Goal: Navigation & Orientation: Find specific page/section

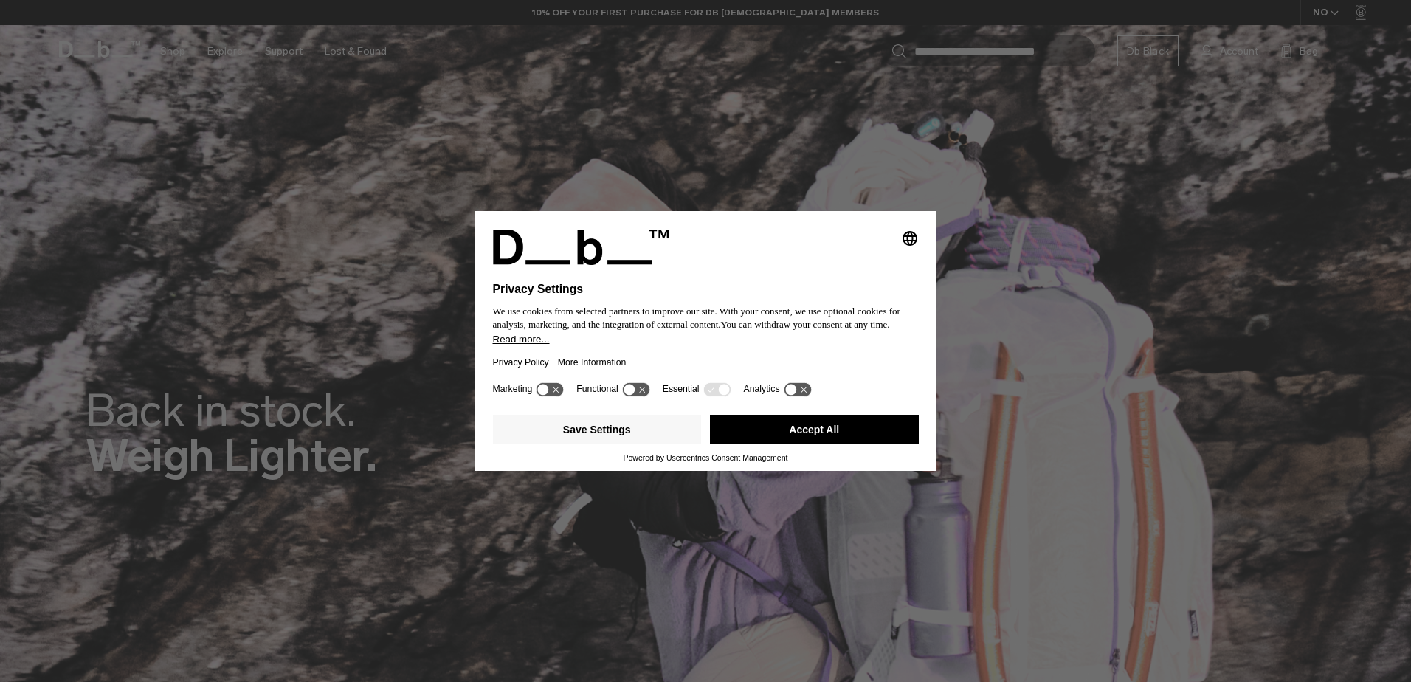
click at [849, 432] on button "Accept All" at bounding box center [814, 430] width 209 height 30
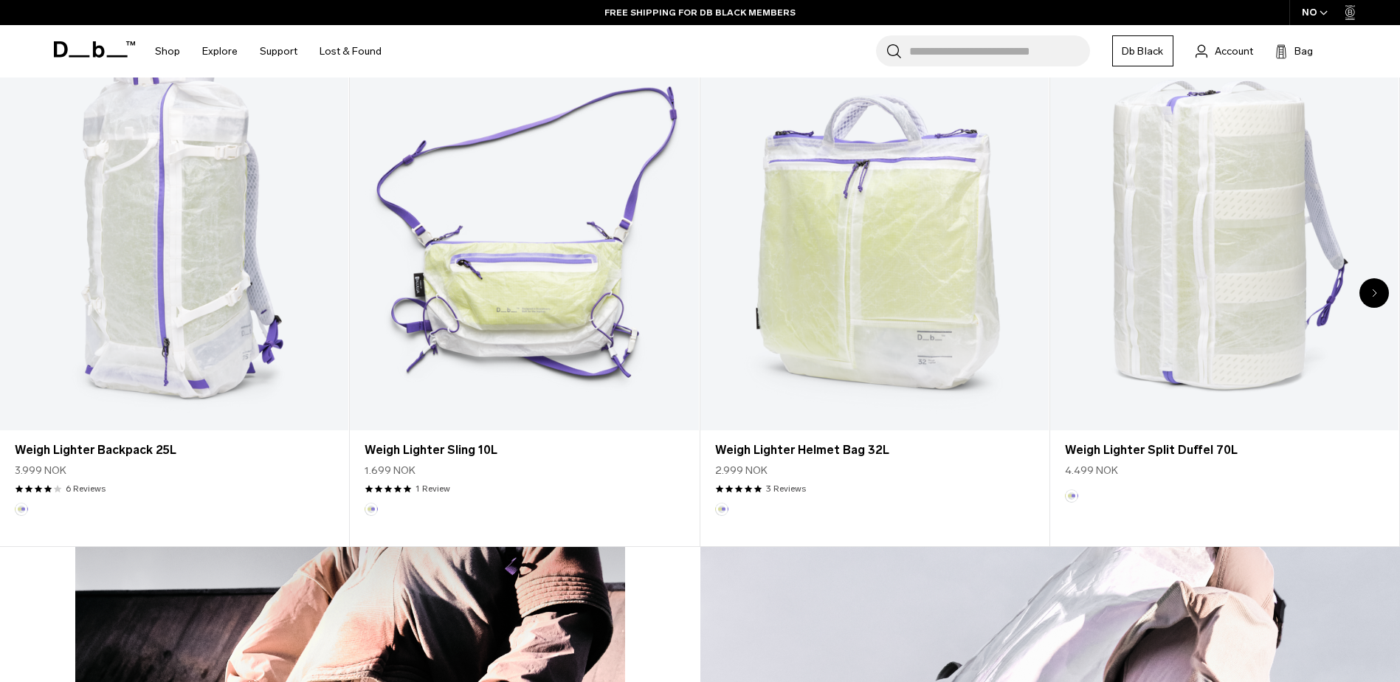
scroll to position [591, 0]
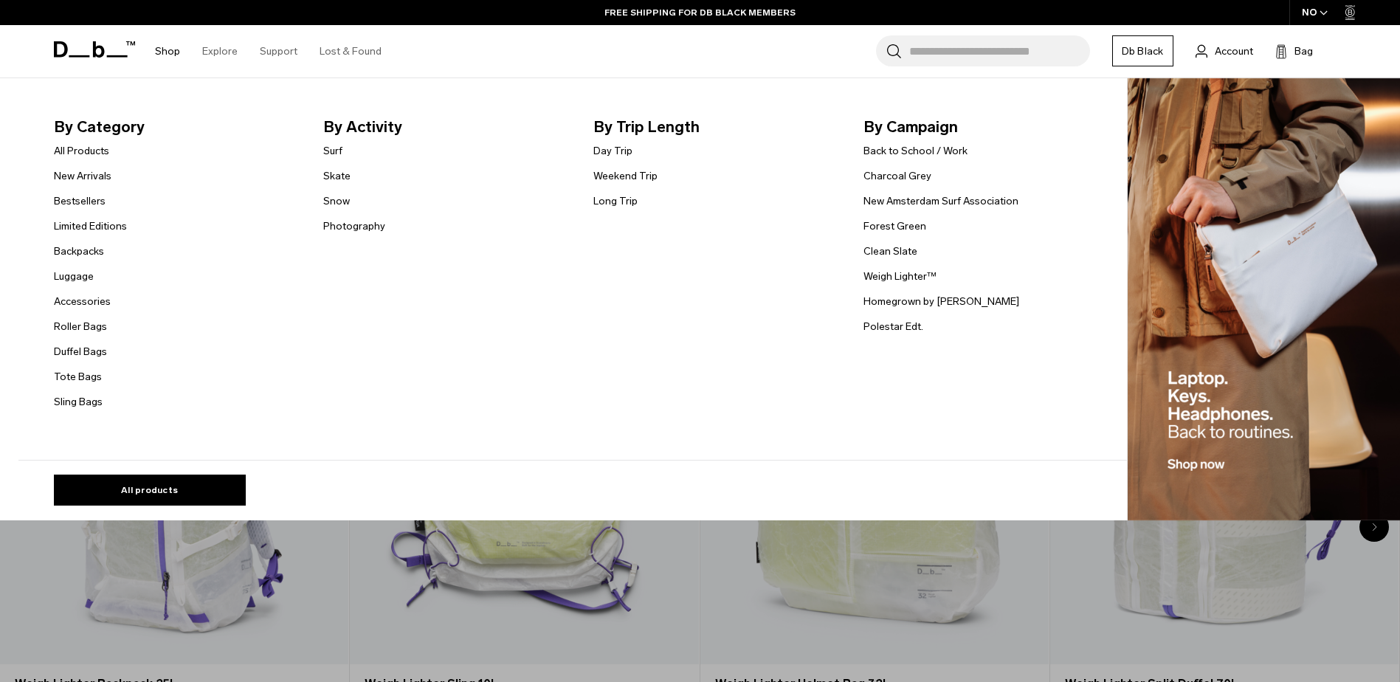
click at [171, 50] on link "Shop" at bounding box center [167, 51] width 25 height 52
